Goal: Information Seeking & Learning: Check status

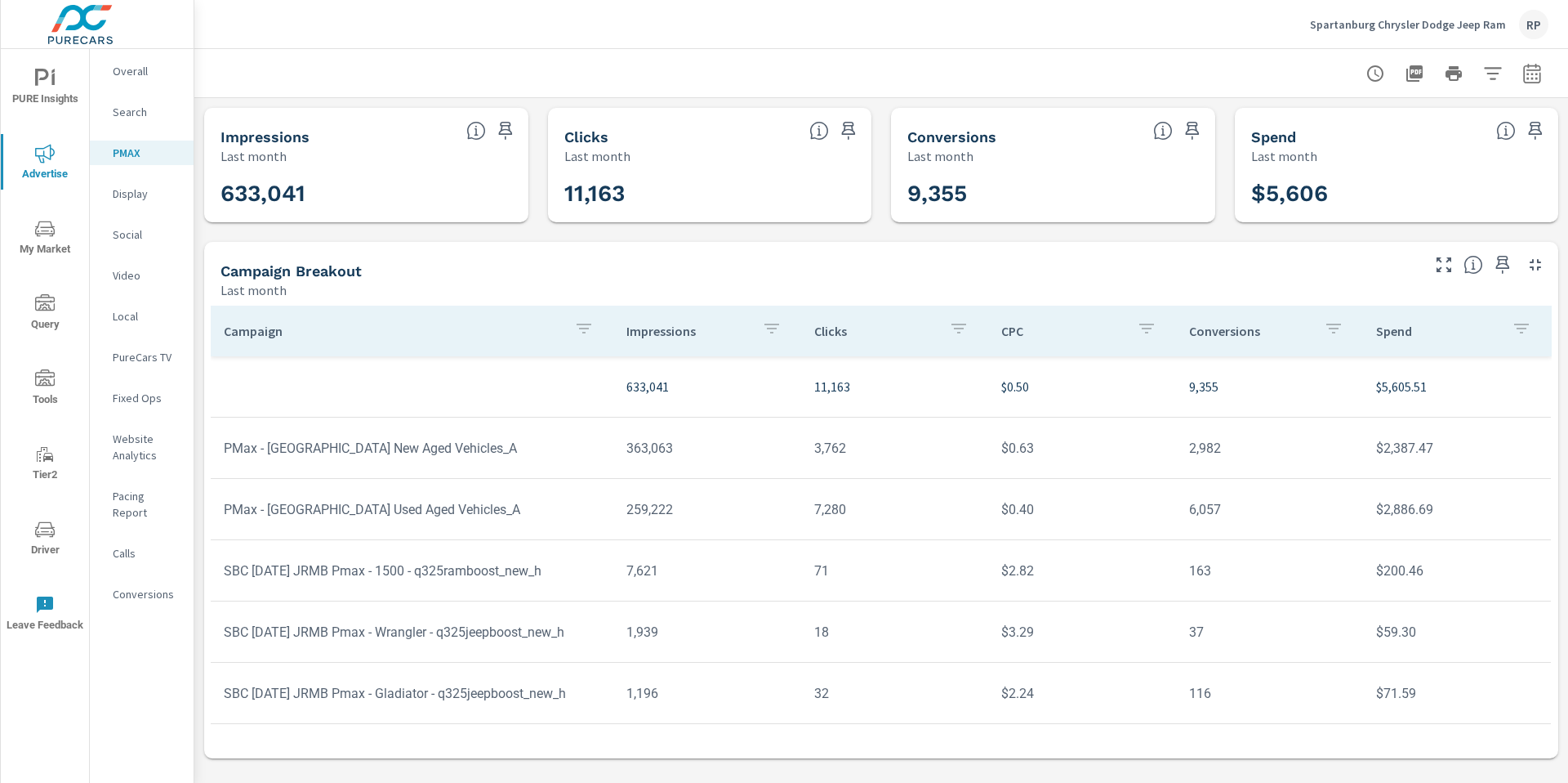
click at [133, 79] on p "Overall" at bounding box center [146, 71] width 68 height 16
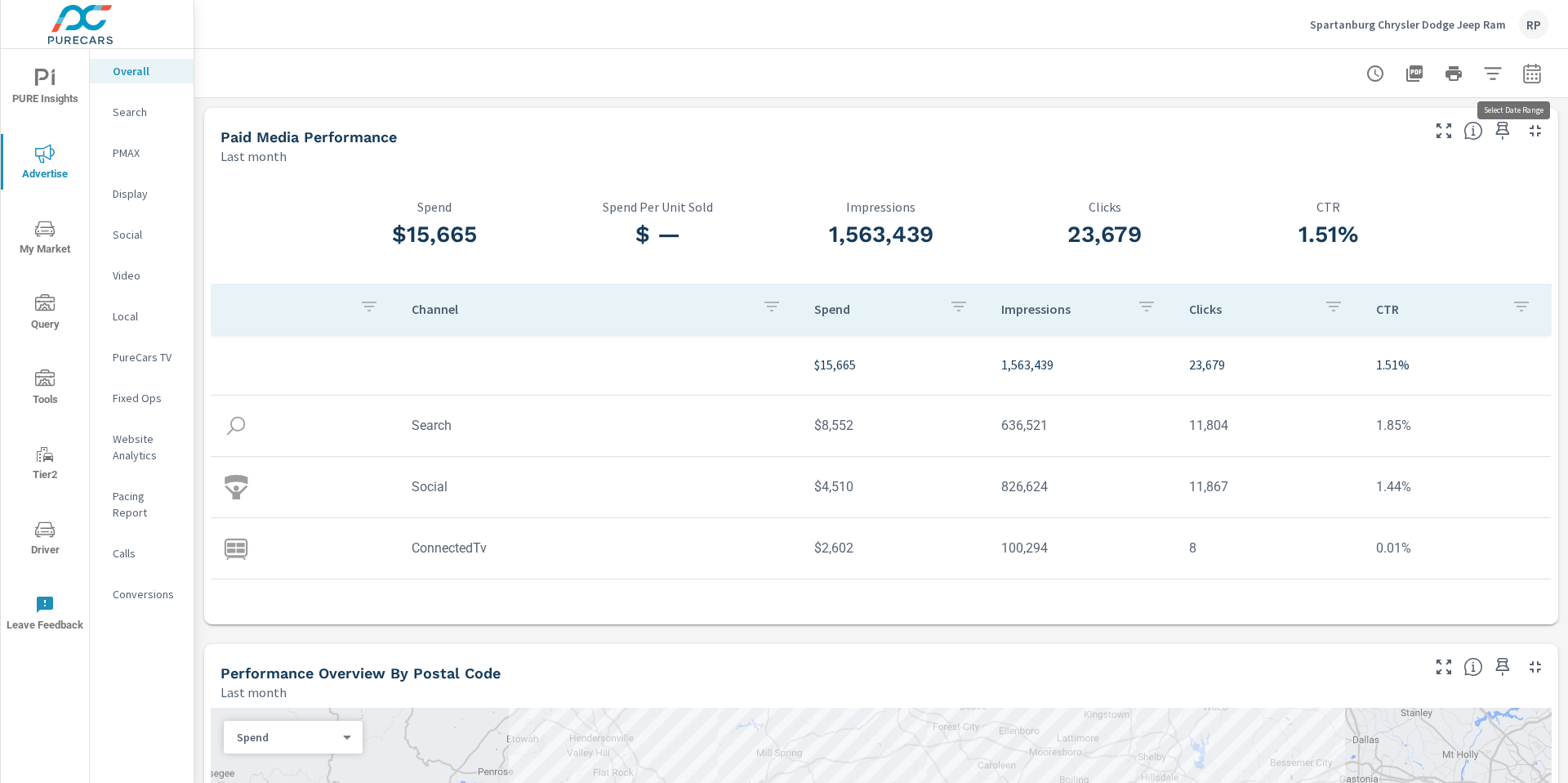
click at [1524, 79] on icon "button" at bounding box center [1532, 73] width 17 height 20
select select "Last month"
click at [1371, 183] on p "+ Add comparison" at bounding box center [1406, 185] width 209 height 20
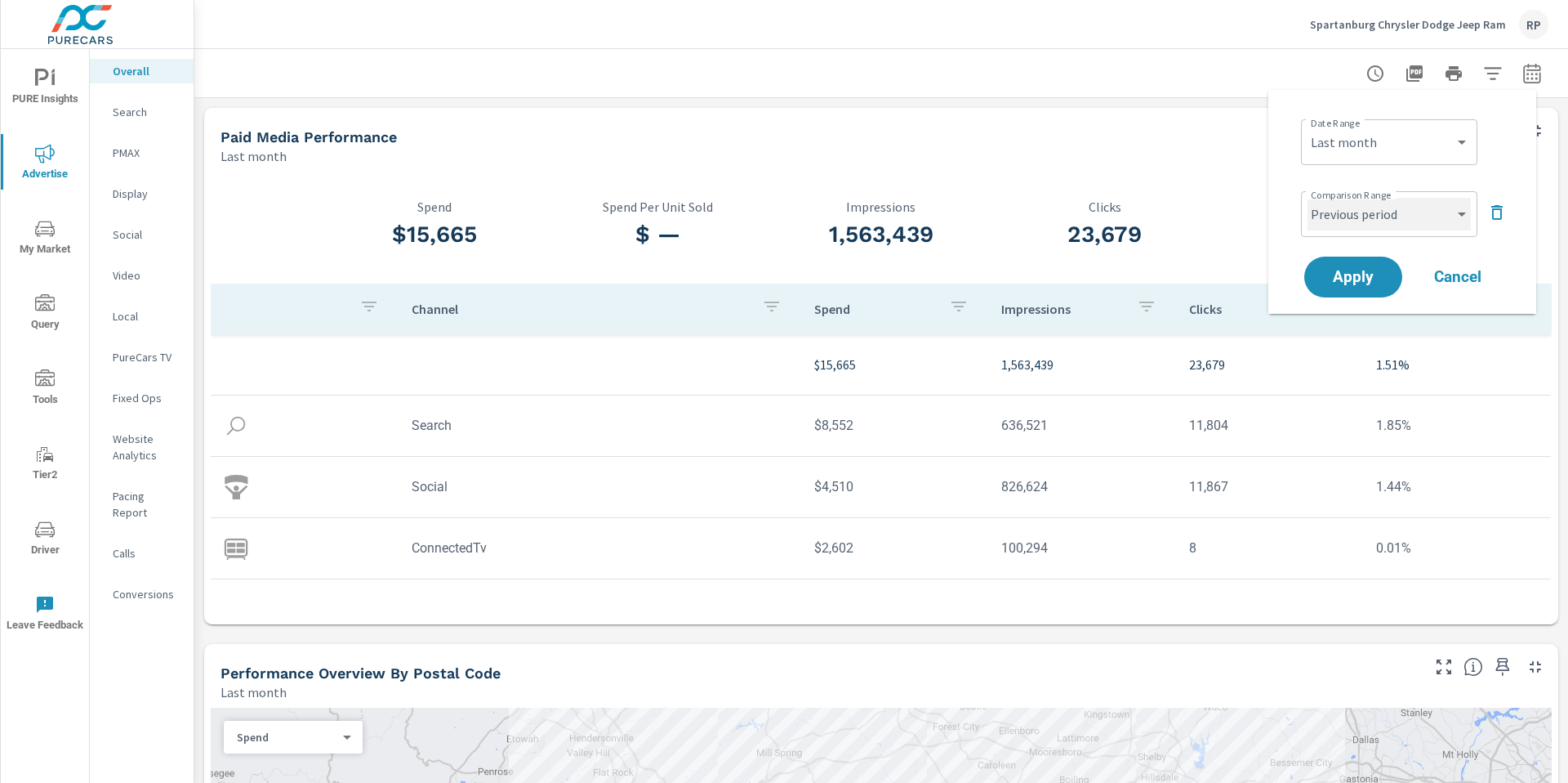
click at [1369, 211] on select "Custom Previous period Previous month Previous year" at bounding box center [1389, 214] width 163 height 33
click at [1308, 198] on select "Custom Previous period Previous month Previous year" at bounding box center [1389, 214] width 163 height 33
select select "Previous month"
click at [1363, 270] on span "Apply" at bounding box center [1353, 277] width 67 height 15
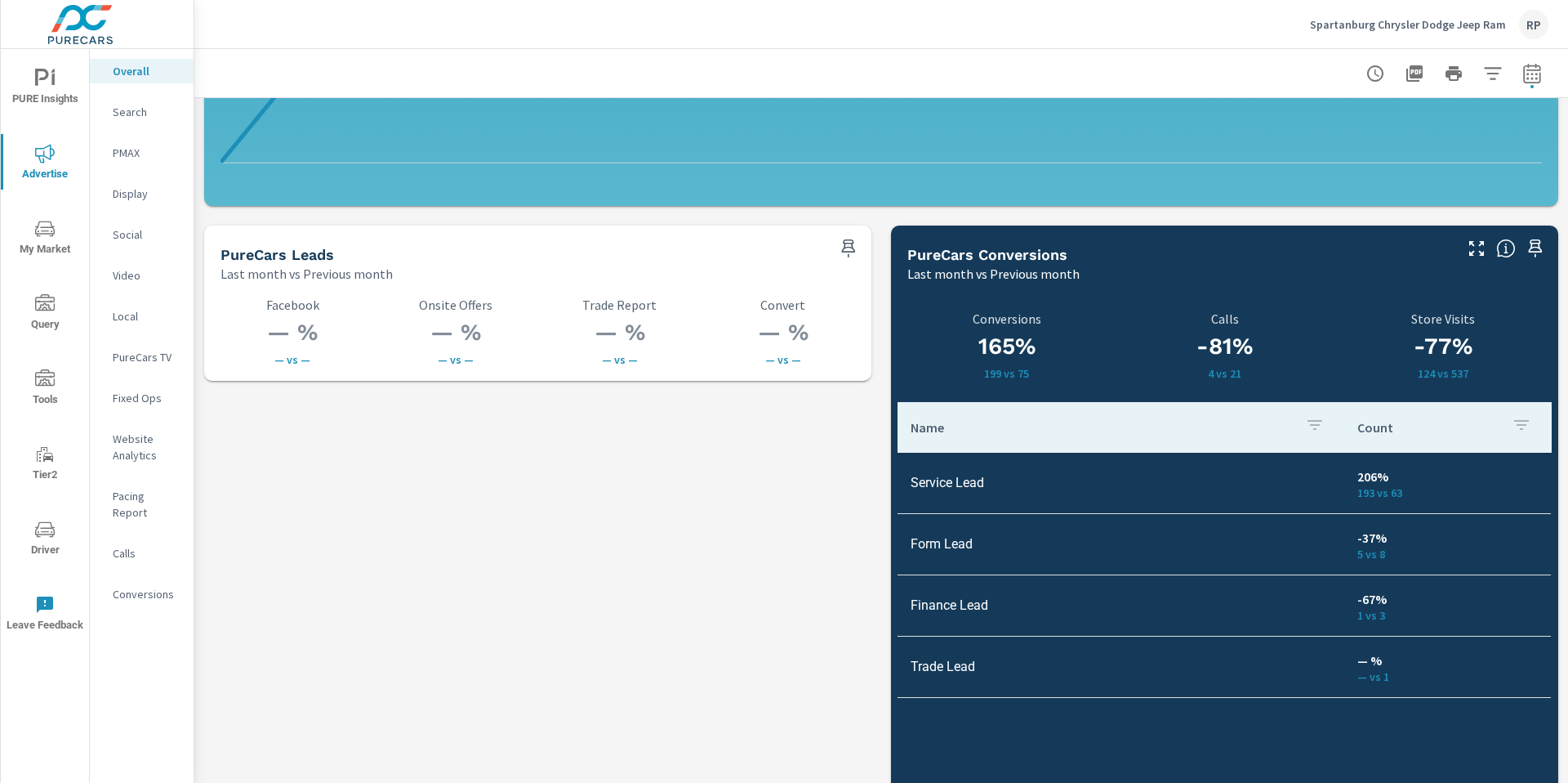
scroll to position [2288, 0]
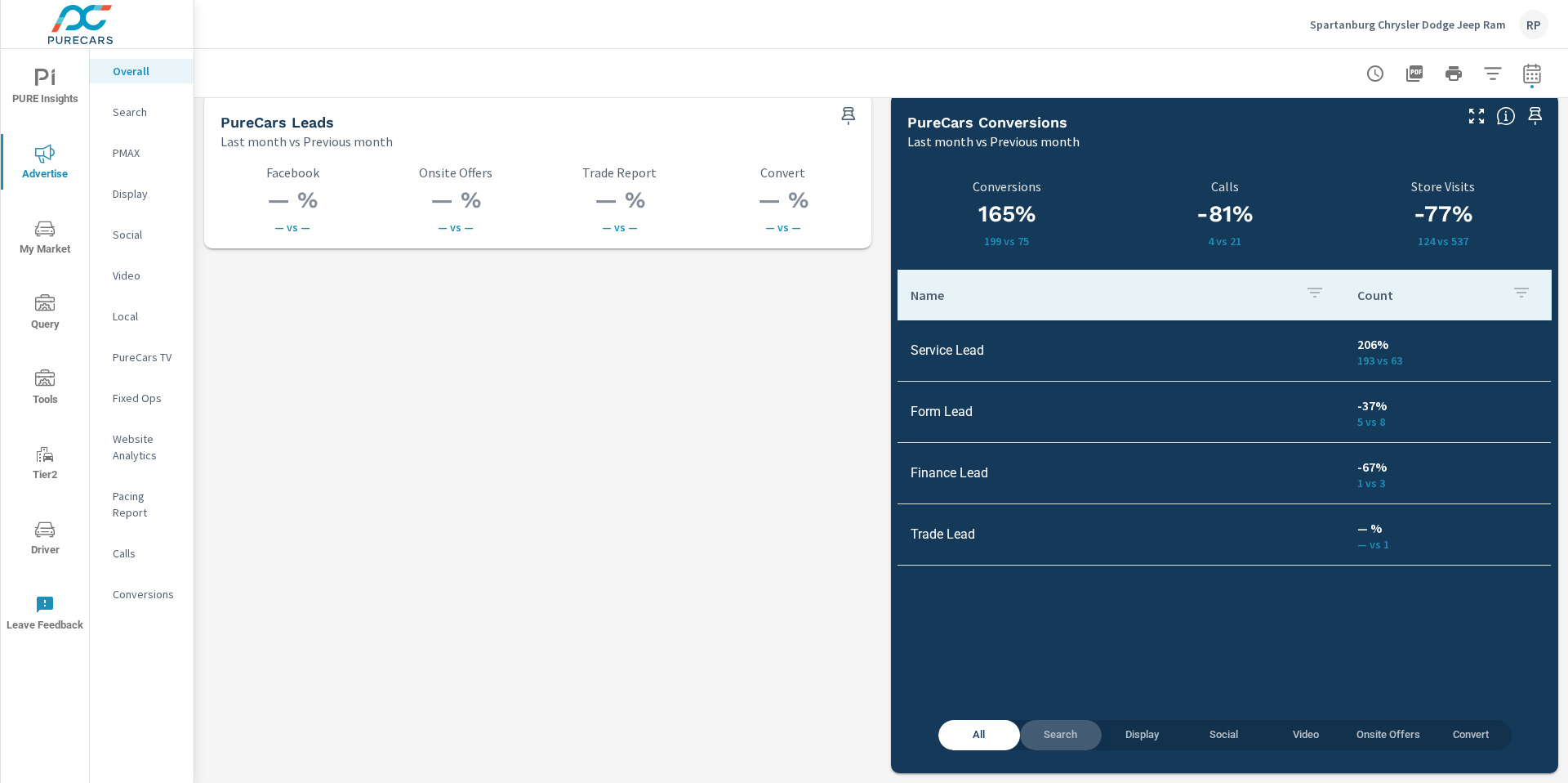
click at [1042, 744] on button "Search" at bounding box center [1061, 734] width 81 height 30
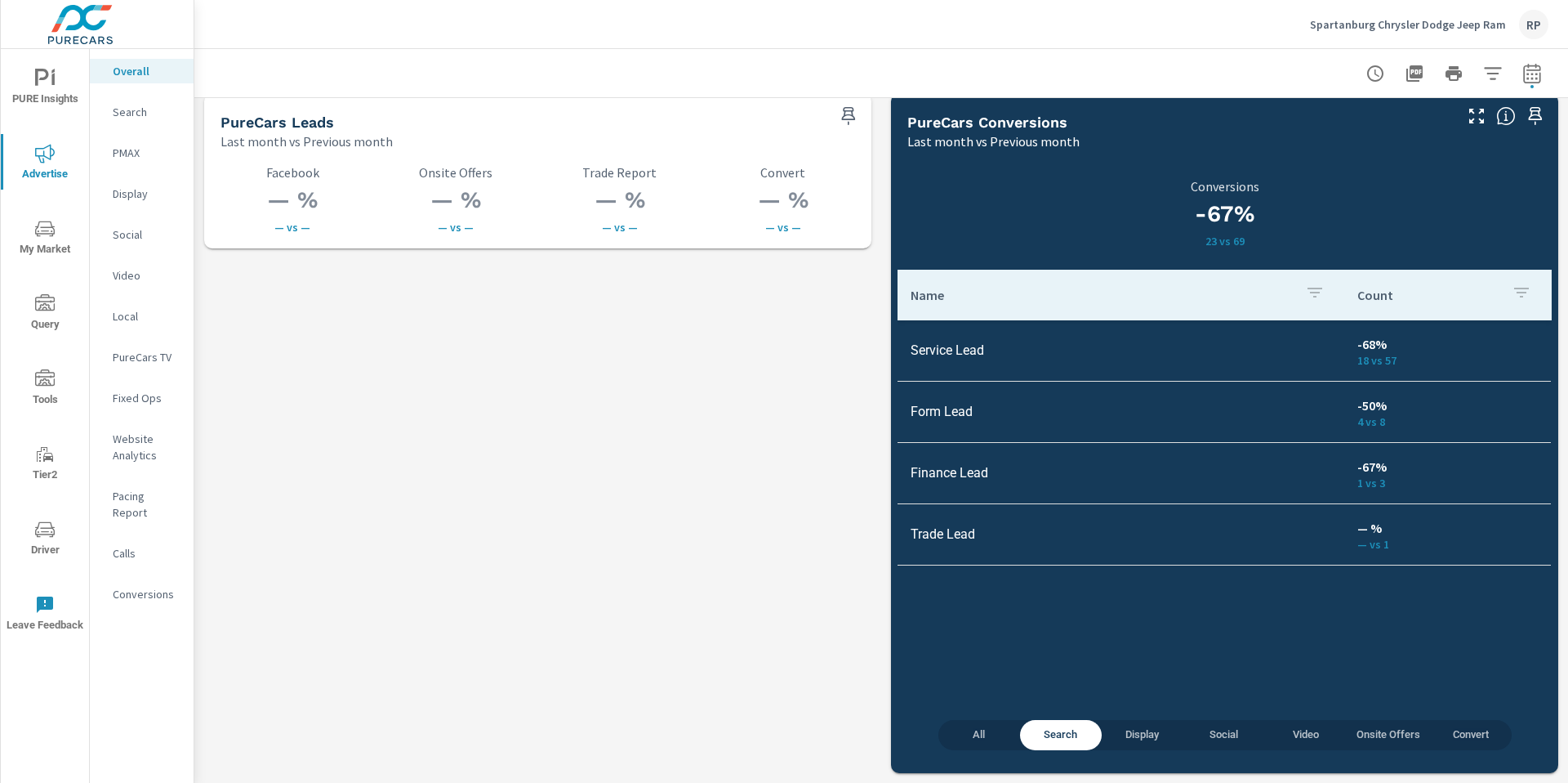
click at [967, 732] on span "All" at bounding box center [979, 735] width 62 height 19
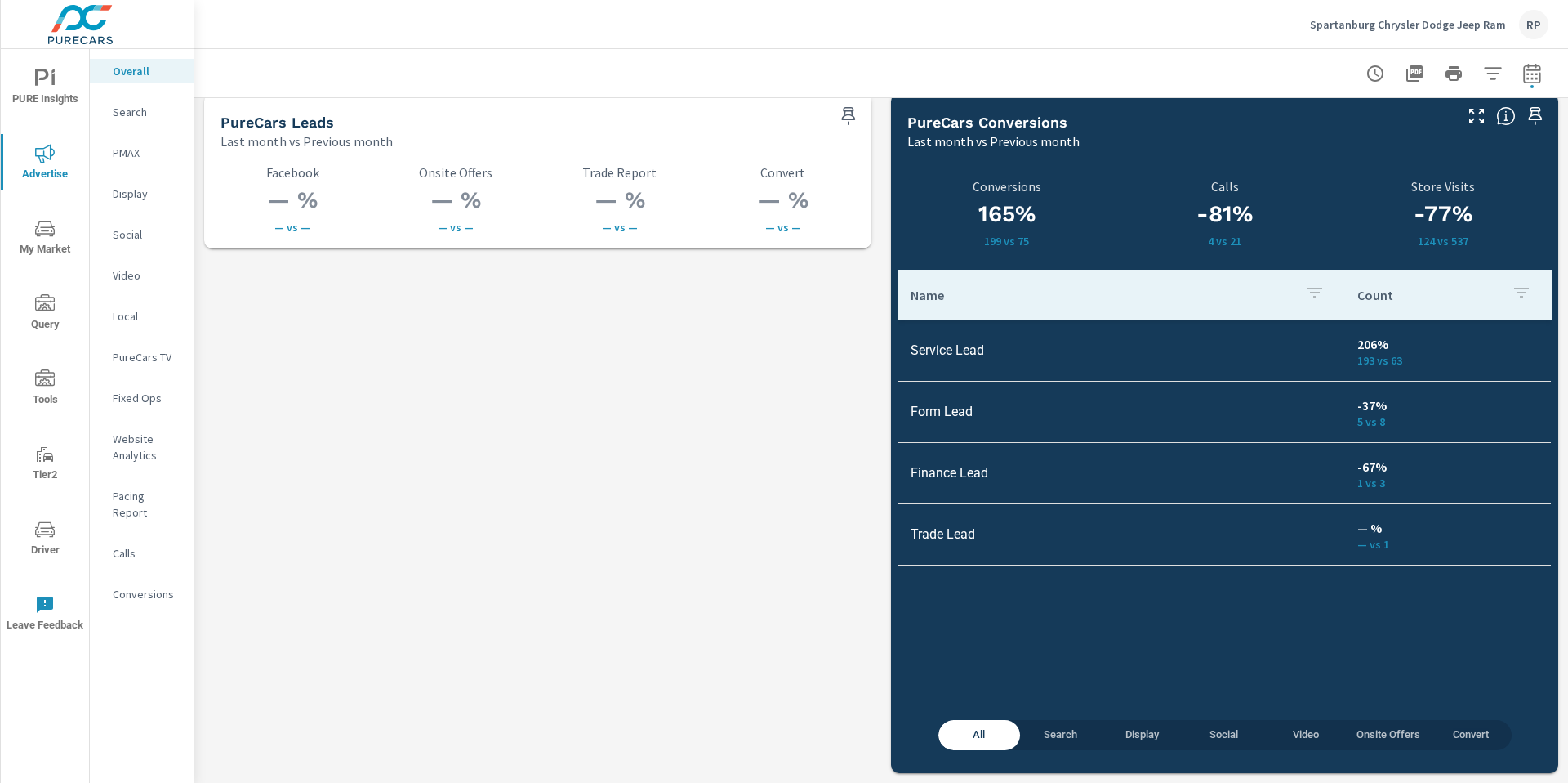
click at [151, 586] on p "Conversions" at bounding box center [146, 594] width 68 height 16
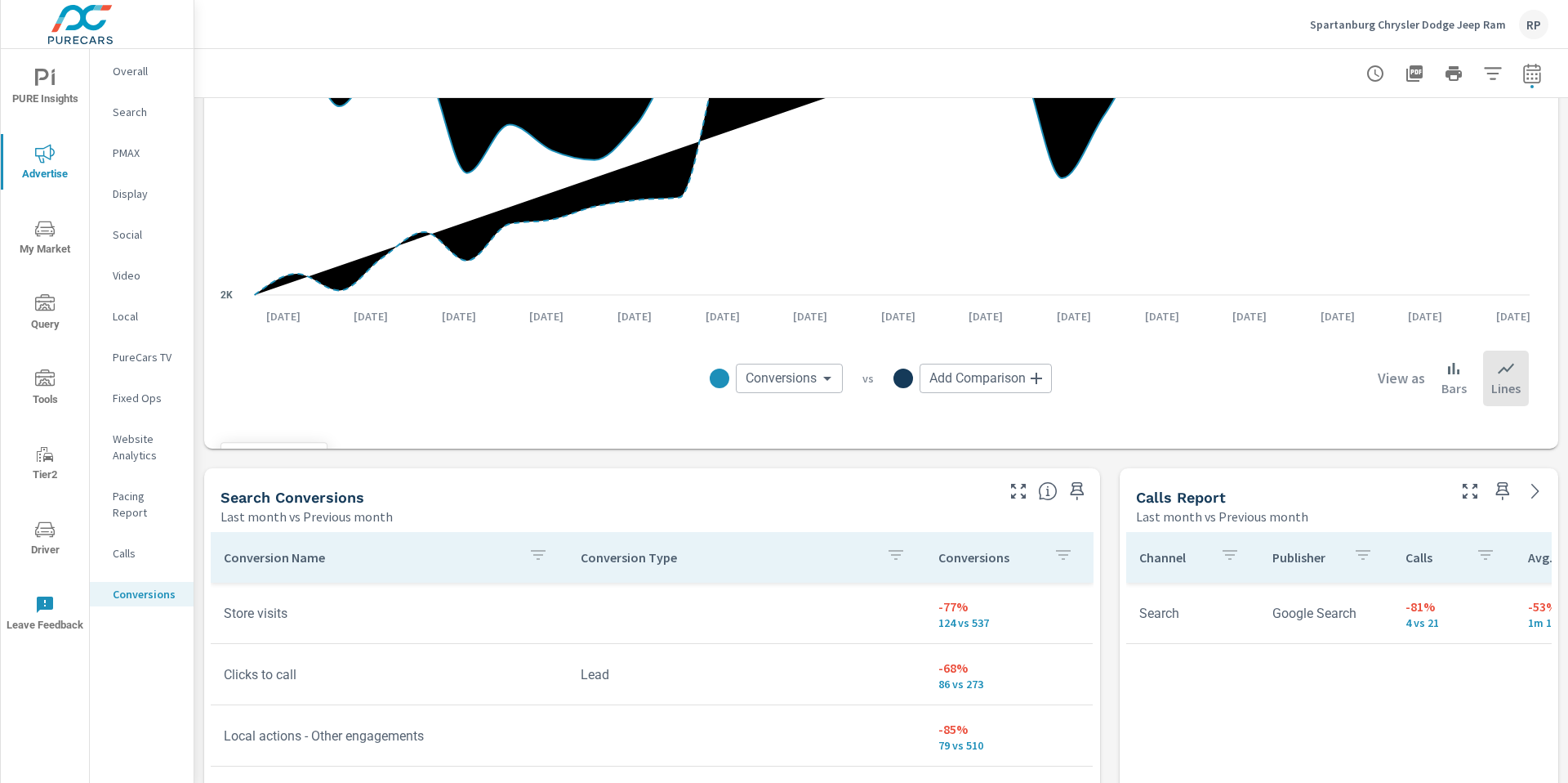
scroll to position [1067, 0]
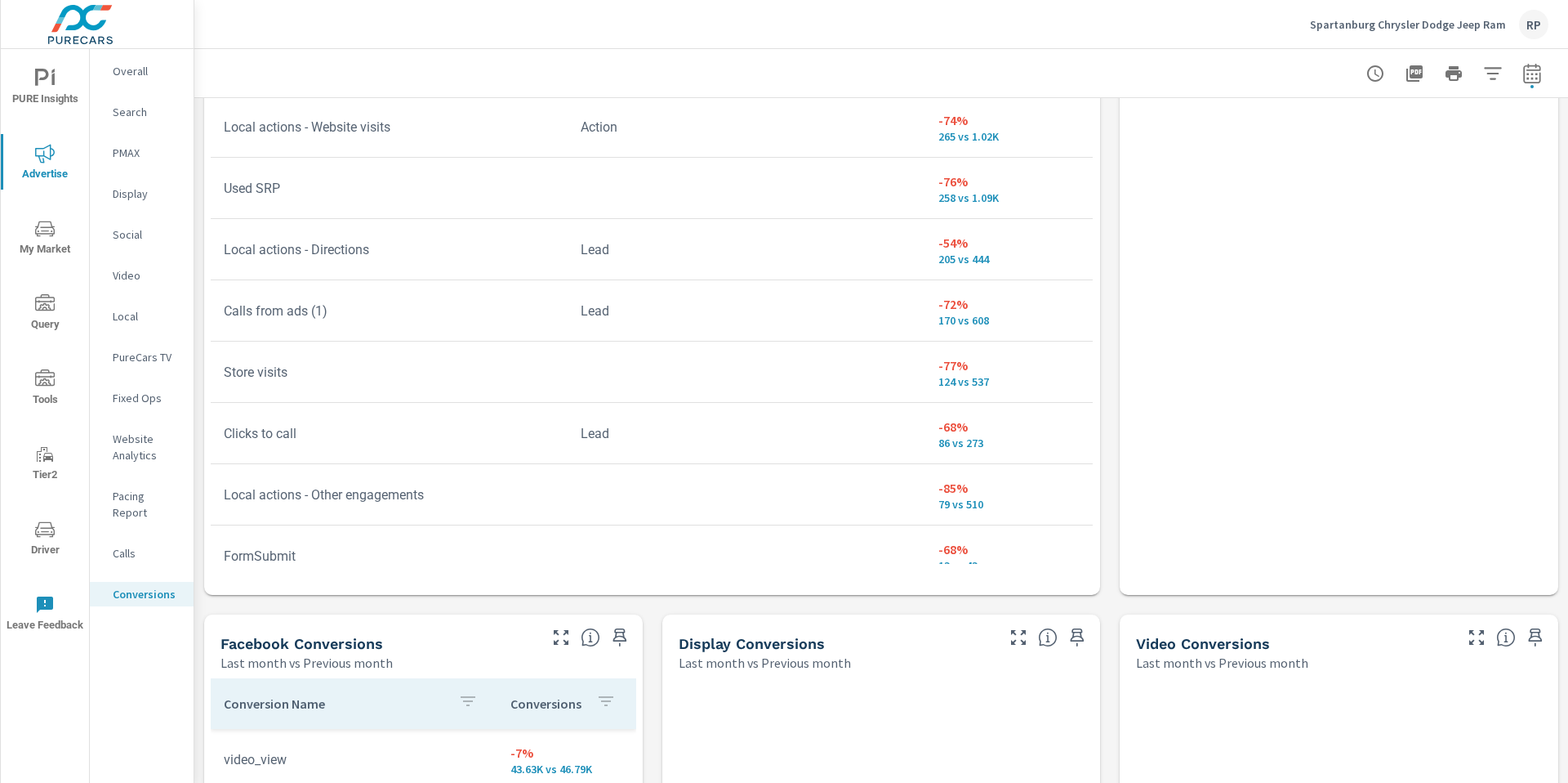
scroll to position [4, 0]
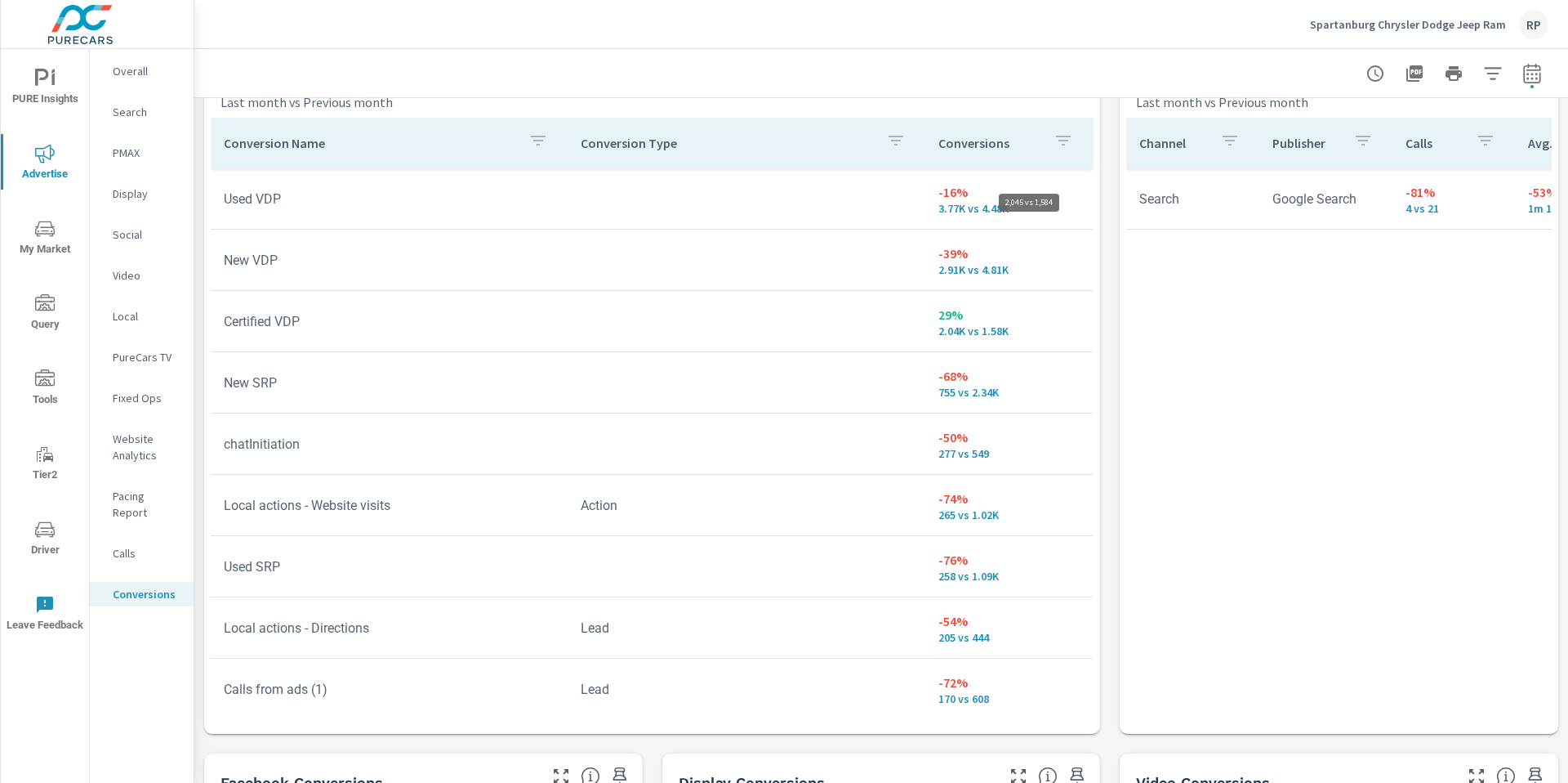
scroll to position [905, 0]
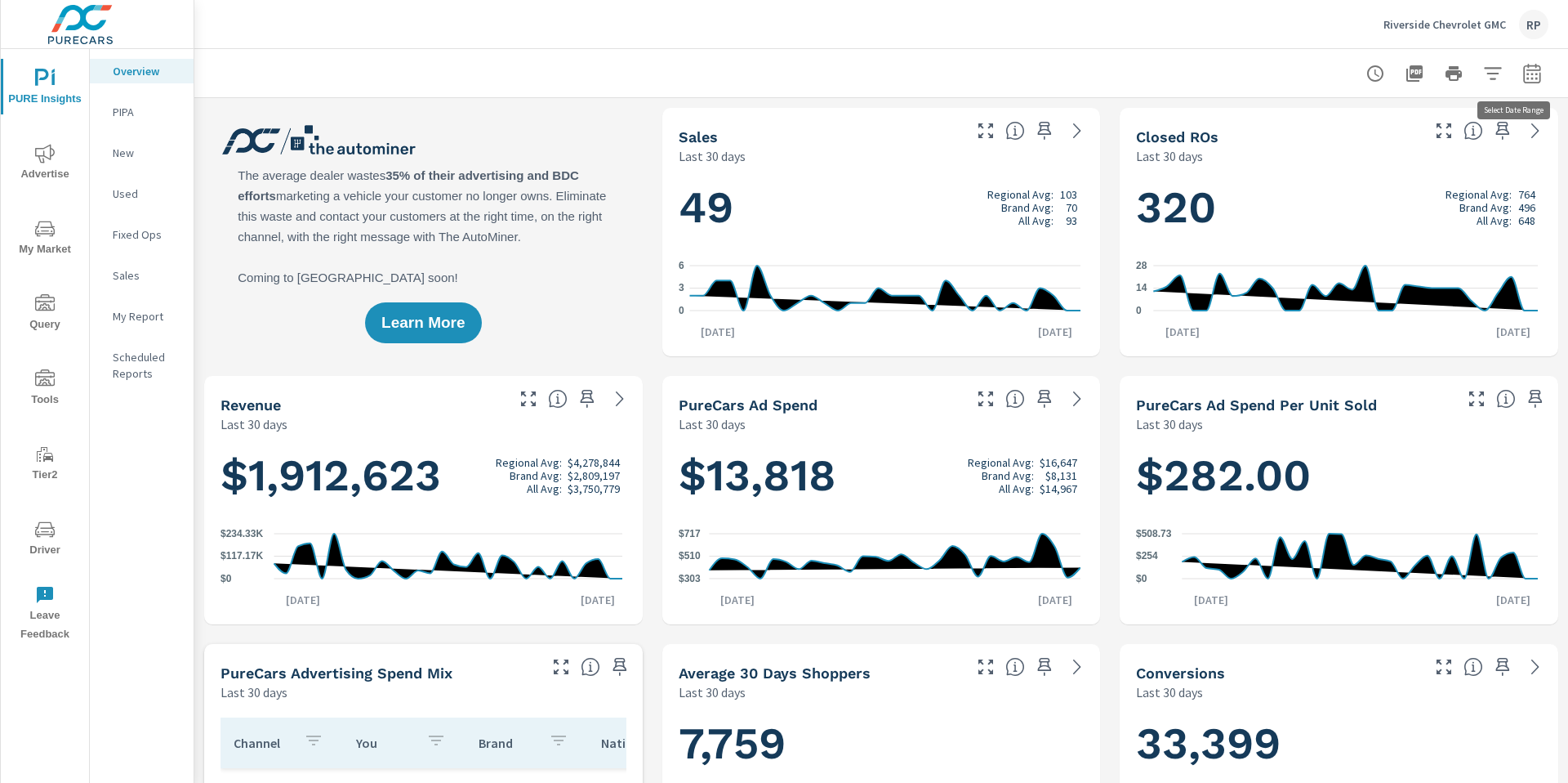
click at [1523, 79] on icon "button" at bounding box center [1533, 74] width 20 height 20
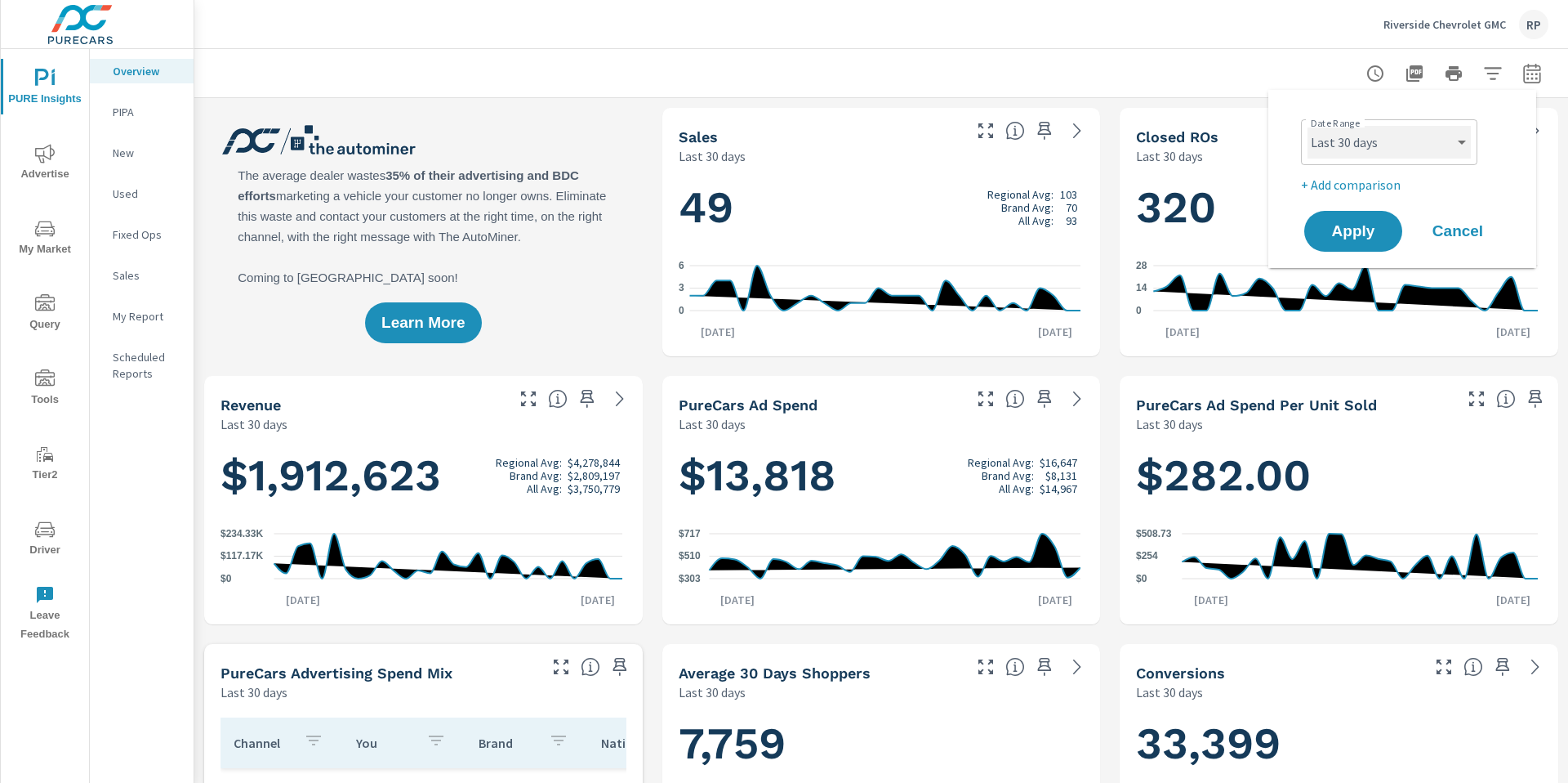
click at [1413, 151] on select "Custom [DATE] Last week Last 7 days Last 14 days Last 30 days Last 45 days Last…" at bounding box center [1389, 142] width 163 height 33
click at [1308, 126] on select "Custom [DATE] Last week Last 7 days Last 14 days Last 30 days Last 45 days Last…" at bounding box center [1389, 142] width 163 height 33
click at [1439, 163] on div "Custom [DATE] Last week Last 7 days Last 14 days Last 30 days Last 45 days Last…" at bounding box center [1389, 142] width 176 height 46
click at [1430, 152] on select "Custom [DATE] Last week Last 7 days Last 14 days Last 30 days Last 45 days Last…" at bounding box center [1389, 142] width 163 height 33
click at [1308, 126] on select "Custom [DATE] Last week Last 7 days Last 14 days Last 30 days Last 45 days Last…" at bounding box center [1389, 142] width 163 height 33
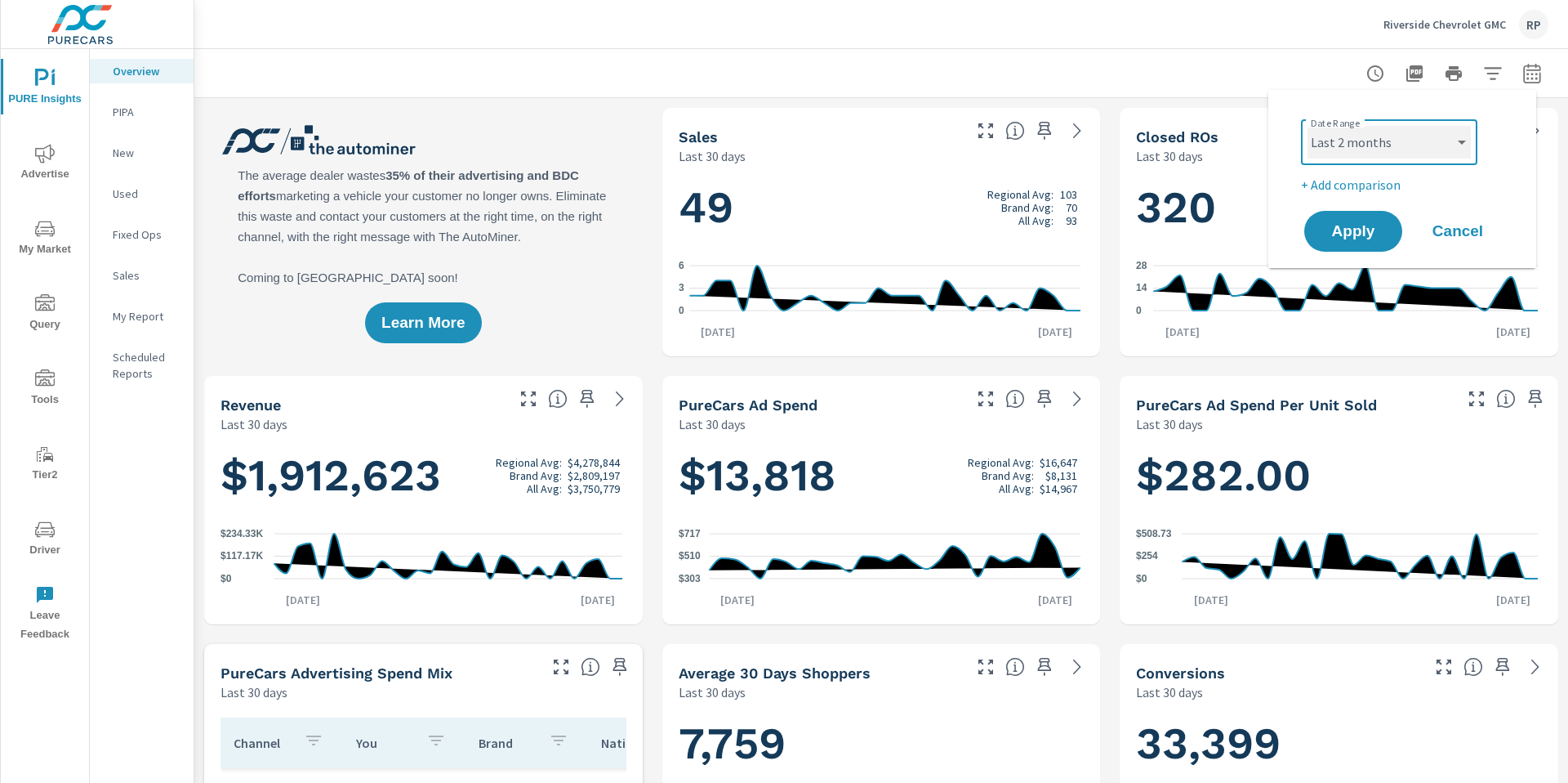
select select "Last month"
click at [1377, 179] on p "+ Add comparison" at bounding box center [1406, 185] width 209 height 20
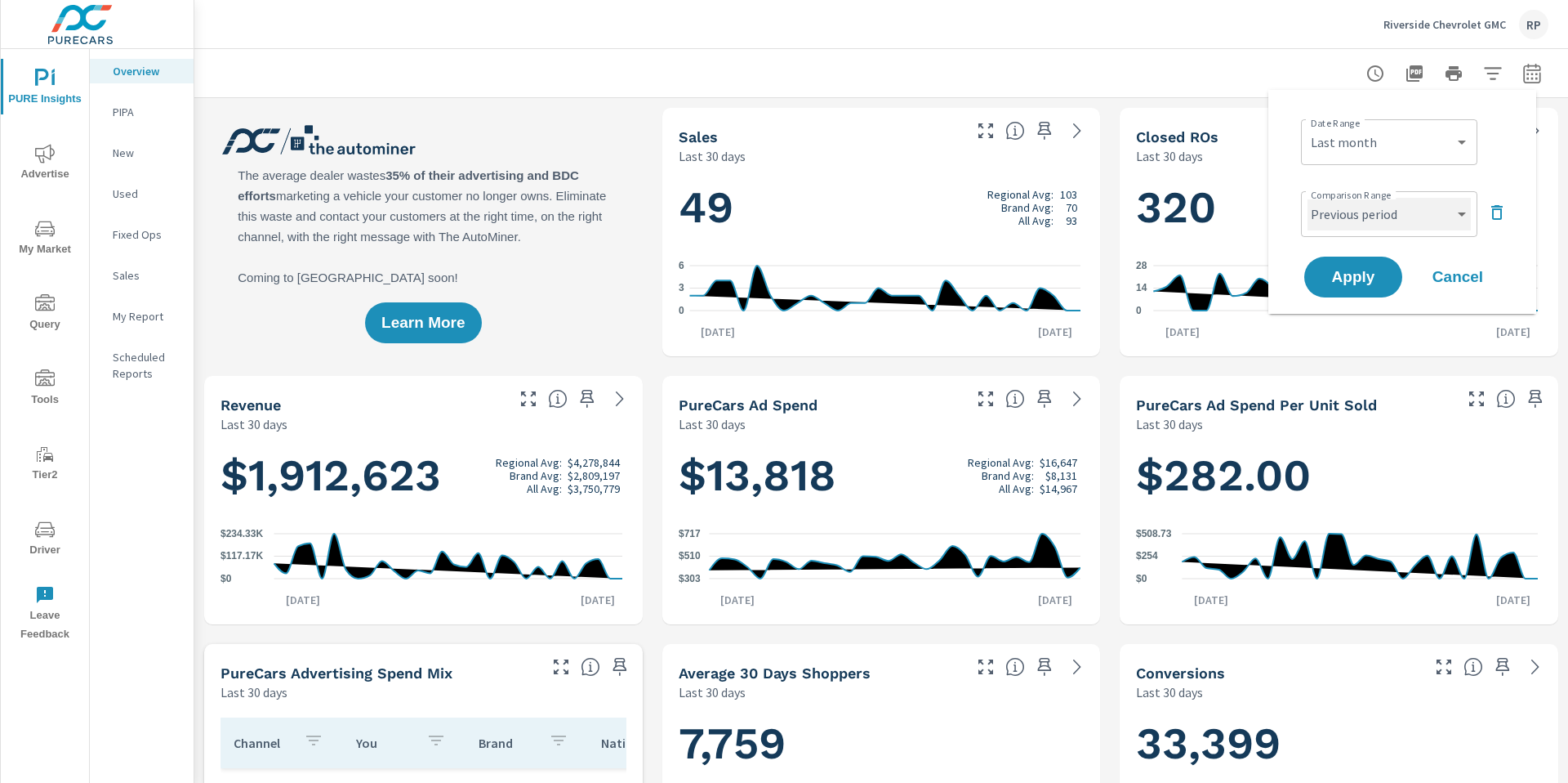
click at [1369, 225] on select "Custom Previous period Previous month Previous year" at bounding box center [1389, 214] width 163 height 33
click at [1308, 198] on select "Custom Previous period Previous month Previous year" at bounding box center [1389, 214] width 163 height 33
select select "Previous month"
click at [1353, 270] on span "Apply" at bounding box center [1353, 277] width 67 height 15
